Goal: Information Seeking & Learning: Learn about a topic

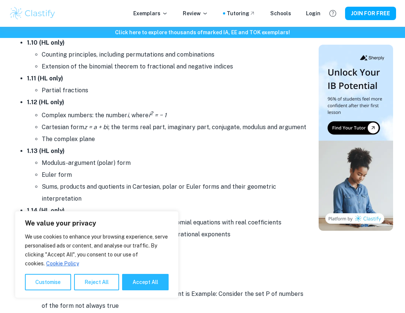
scroll to position [831, 0]
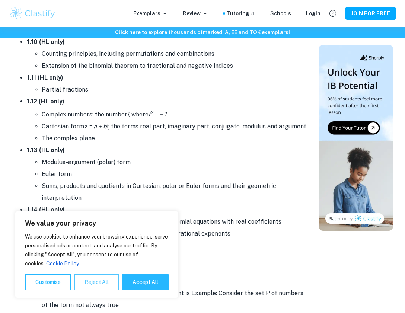
click at [95, 286] on button "Reject All" at bounding box center [96, 282] width 45 height 16
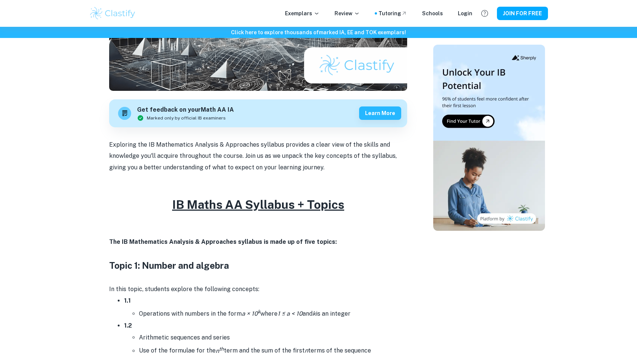
scroll to position [166, 0]
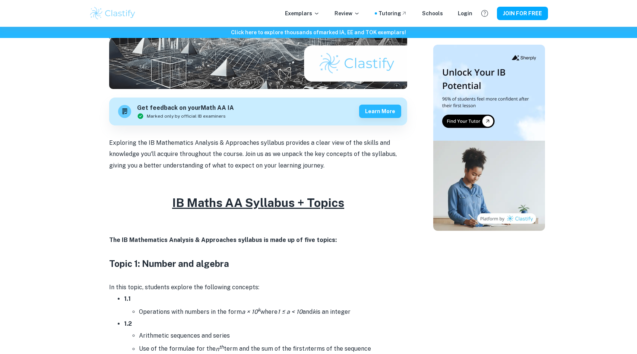
click at [330, 205] on u "IB Maths AA Syllabus + Topics" at bounding box center [258, 203] width 172 height 14
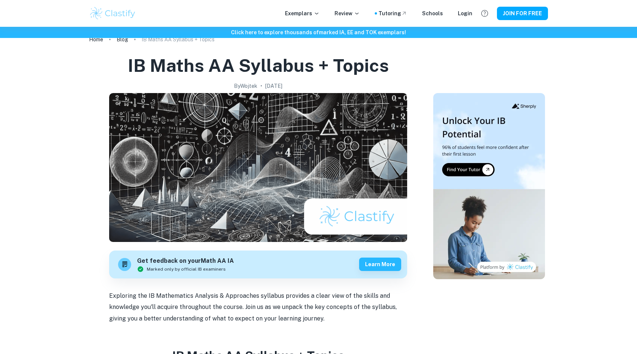
scroll to position [0, 0]
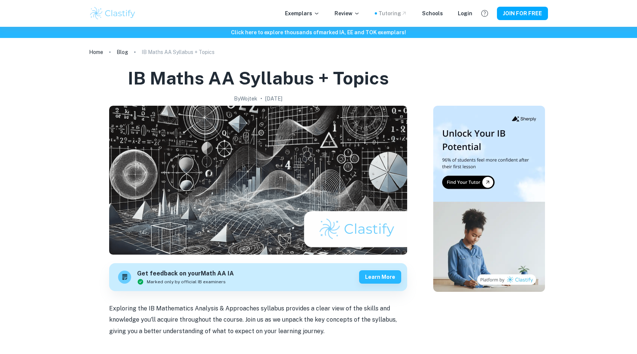
click at [396, 13] on div "Tutoring" at bounding box center [393, 13] width 29 height 8
click at [310, 12] on p "Exemplars" at bounding box center [302, 13] width 35 height 8
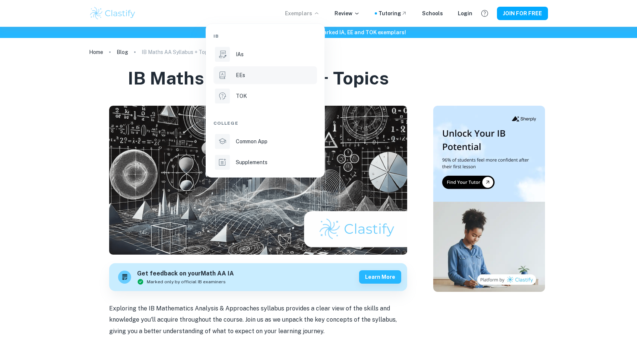
click at [243, 73] on p "EEs" at bounding box center [240, 75] width 9 height 8
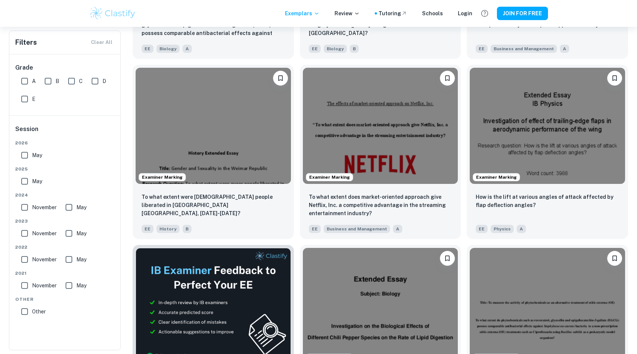
scroll to position [6814, 0]
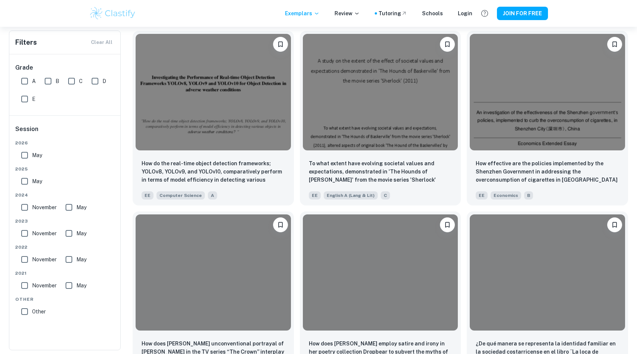
scroll to position [13834, 0]
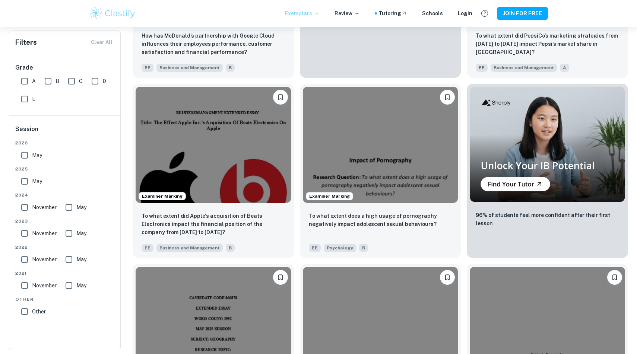
click at [304, 12] on p "Exemplars" at bounding box center [302, 13] width 35 height 8
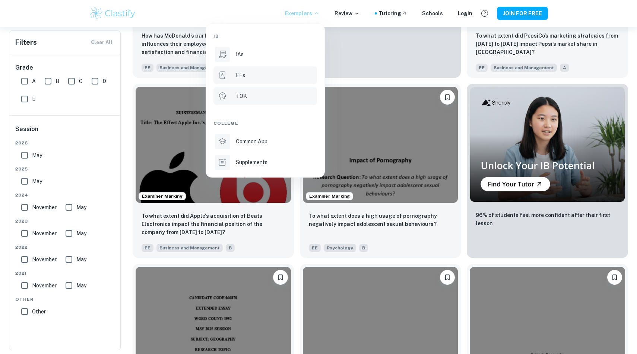
click at [245, 95] on p "TOK" at bounding box center [241, 96] width 11 height 8
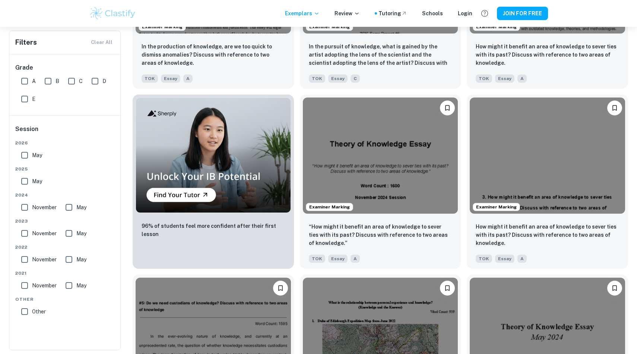
scroll to position [464, 0]
